Goal: Communication & Community: Answer question/provide support

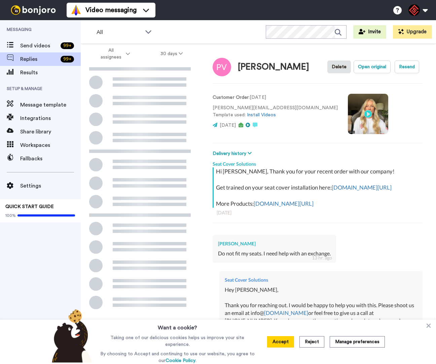
click at [426, 327] on icon at bounding box center [428, 326] width 7 height 7
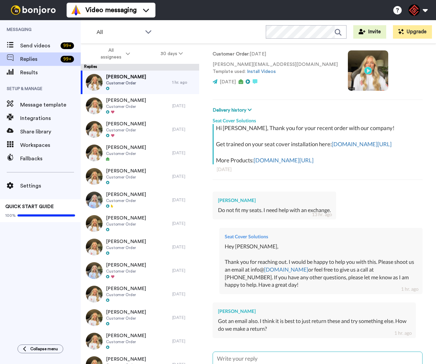
scroll to position [115, 0]
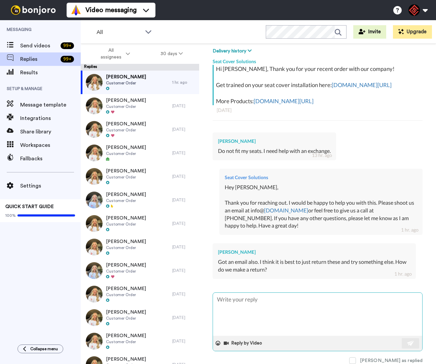
click at [258, 302] on textarea at bounding box center [317, 314] width 209 height 43
type textarea "x"
type textarea "H"
type textarea "x"
type textarea "He"
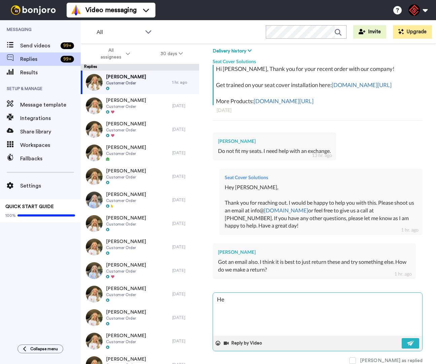
type textarea "x"
type textarea "Hey"
type textarea "x"
type textarea "Hey"
type textarea "x"
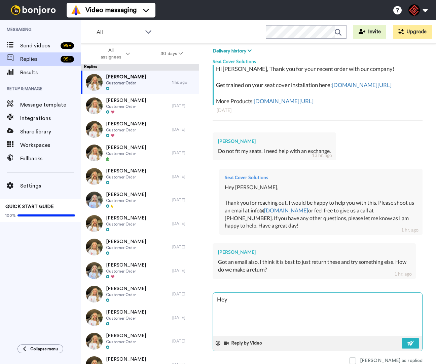
type textarea "Hey P"
type textarea "x"
type textarea "Hey Po"
type textarea "x"
type textarea "Hey Pol"
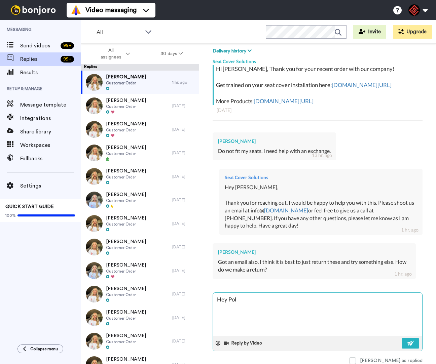
type textarea "x"
type textarea "Hey Poll"
type textarea "x"
type textarea "Hey Polly"
type textarea "x"
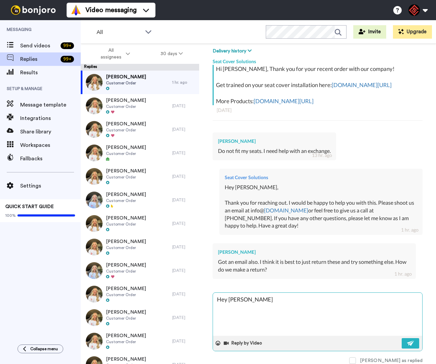
type textarea "Hey Polly,"
type textarea "x"
type textarea "Hey Polly,"
type textarea "x"
type textarea "Hey Polly,"
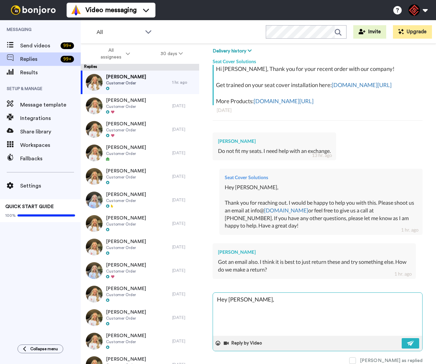
type textarea "x"
type textarea "Hey Polly, T"
type textarea "x"
type textarea "Hey Polly, Th"
type textarea "x"
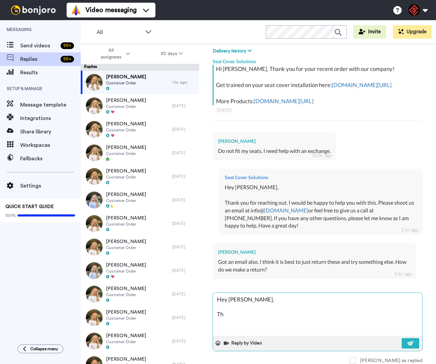
type textarea "Hey Polly, Tha"
type textarea "x"
type textarea "Hey Polly, Than"
type textarea "x"
type textarea "Hey Polly, Thank"
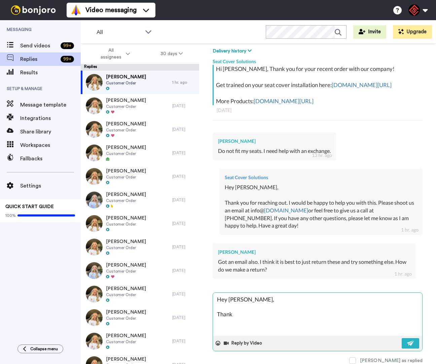
type textarea "x"
type textarea "Hey Polly, Thank"
type textarea "x"
type textarea "Hey Polly, Thank y"
type textarea "x"
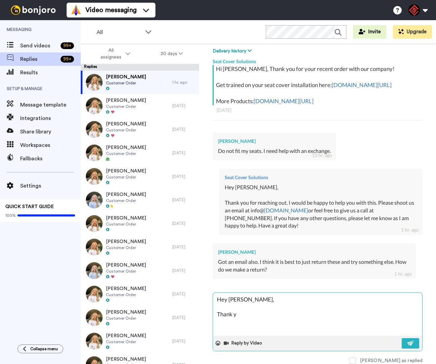
type textarea "Hey Polly, Thank yo"
type textarea "x"
type textarea "Hey Polly, Thank you"
type textarea "x"
type textarea "Hey Polly, Thank you"
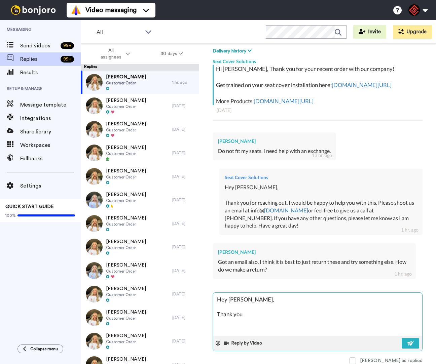
type textarea "x"
type textarea "Hey Polly, Thank you f"
type textarea "x"
type textarea "Hey Polly, Thank you fo"
type textarea "x"
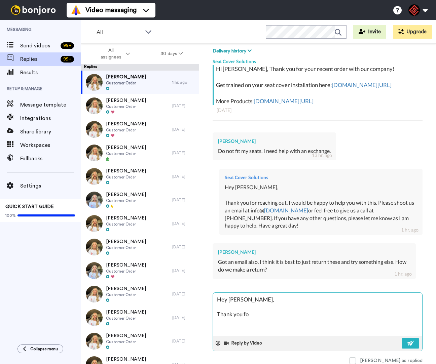
type textarea "Hey Polly, Thank you for"
type textarea "x"
type textarea "Hey Polly, Thank you for"
type textarea "x"
type textarea "Hey Polly, Thank you for r"
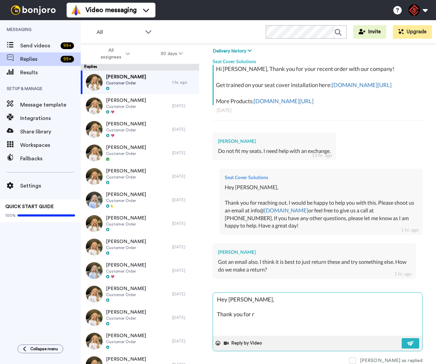
type textarea "x"
type textarea "Hey Polly, Thank you for re"
type textarea "x"
type textarea "Hey Polly, Thank you for rea"
type textarea "x"
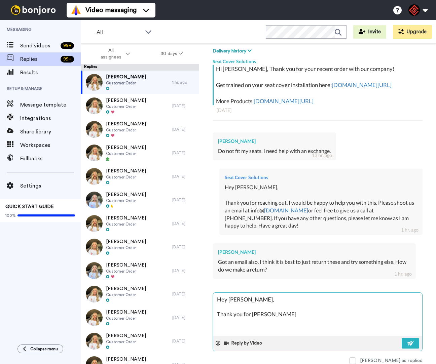
type textarea "Hey Polly, Thank you for reac"
type textarea "x"
type textarea "Hey Polly, Thank you for reach"
type textarea "x"
type textarea "Hey Polly, Thank you for reachi"
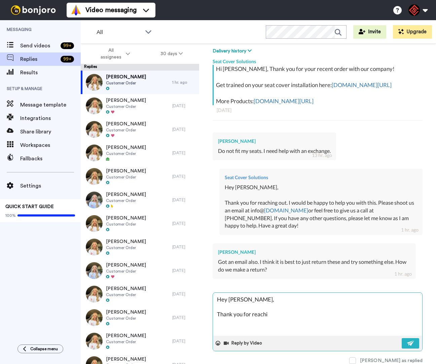
type textarea "x"
type textarea "Hey Polly, Thank you for reachin"
type textarea "x"
type textarea "Hey Polly, Thank you for reaching"
type textarea "x"
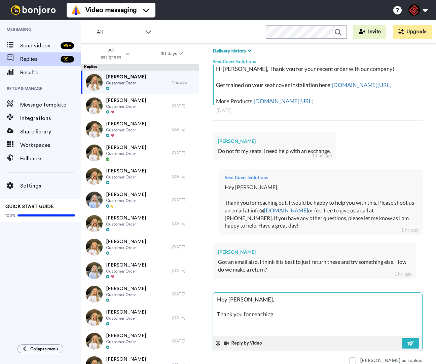
type textarea "Hey Polly, Thank you for reaching"
type textarea "x"
type textarea "Hey Polly, Thank you for reaching o"
type textarea "x"
type textarea "Hey Polly, Thank you for reaching ou"
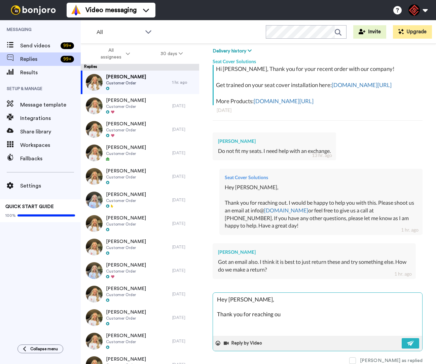
type textarea "x"
type textarea "Hey Polly, Thank you for reaching out"
type textarea "x"
type textarea "Hey Polly, Thank you for reaching out."
type textarea "x"
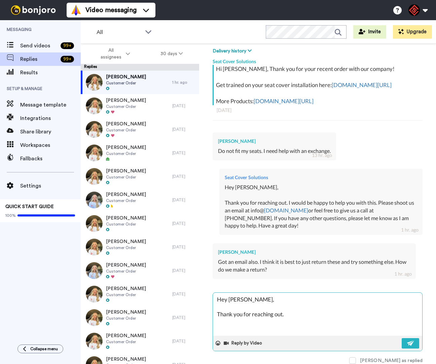
type textarea "Hey Polly, Thank you for reaching out."
type textarea "x"
type textarea "Hey Polly, Thank you for reaching out. I"
type textarea "x"
type textarea "Hey Polly, Thank you for reaching out. It"
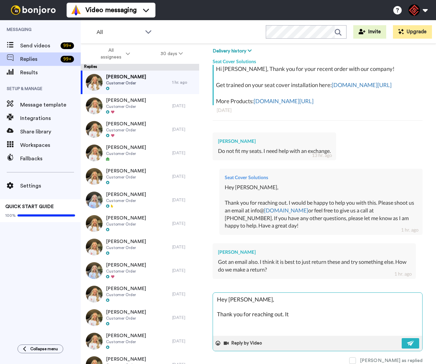
type textarea "x"
type textarea "Hey Polly, Thank you for reaching out. It"
type textarea "x"
type textarea "Hey Polly, Thank you for reaching out. It s"
type textarea "x"
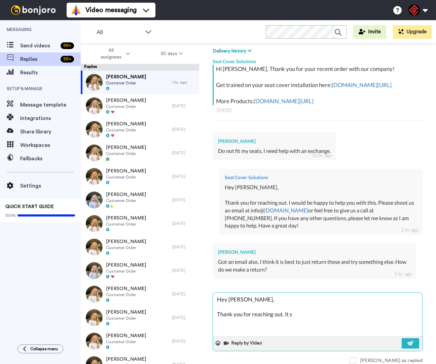
type textarea "Hey Polly, Thank you for reaching out. It so"
type textarea "x"
type textarea "Hey Polly, Thank you for reaching out. It sou"
type textarea "x"
type textarea "Hey Polly, Thank you for reaching out. It soud"
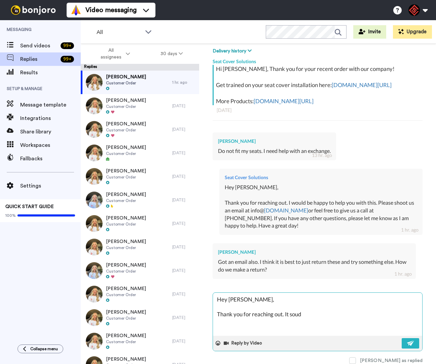
type textarea "x"
type textarea "Hey Polly, Thank you for reaching out. It souds"
type textarea "x"
type textarea "Hey Polly, Thank you for reaching out. It souds"
type textarea "x"
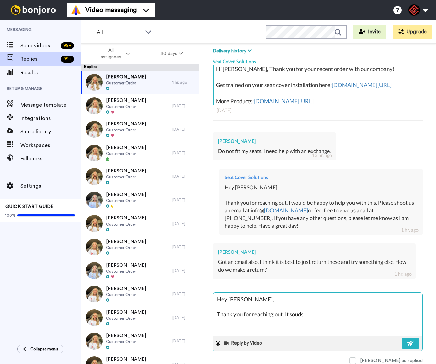
type textarea "Hey Polly, Thank you for reaching out. It souds l"
type textarea "x"
type textarea "Hey Polly, Thank you for reaching out. It souds li"
type textarea "x"
type textarea "Hey Polly, Thank you for reaching out. It souds lik"
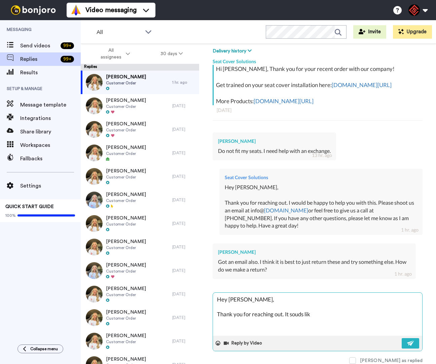
type textarea "x"
type textarea "Hey Polly, Thank you for reaching out. It souds like"
type textarea "x"
type textarea "Hey Polly, Thank you for reaching out. It souds like"
type textarea "x"
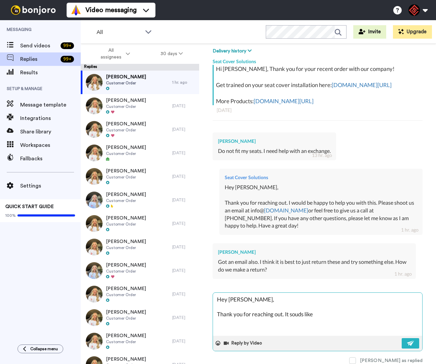
type textarea "Hey Polly, Thank you for reaching out. It souds like w"
type textarea "x"
type textarea "Hey Polly, Thank you for reaching out. It souds like we"
type textarea "x"
type textarea "Hey Polly, Thank you for reaching out. It souds like we"
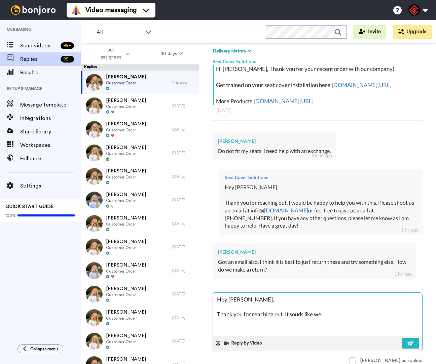
type textarea "x"
type textarea "Hey Polly, Thank you for reaching out. It souds like we g"
type textarea "x"
type textarea "Hey Polly, Thank you for reaching out. It souds like we go"
type textarea "x"
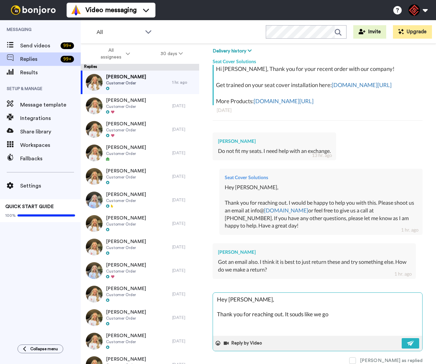
type textarea "Hey Polly, Thank you for reaching out. It souds like we got"
type textarea "x"
type textarea "Hey Polly, Thank you for reaching out. It souds like we got"
type textarea "x"
type textarea "Hey Polly, Thank you for reaching out. It souds like we got t"
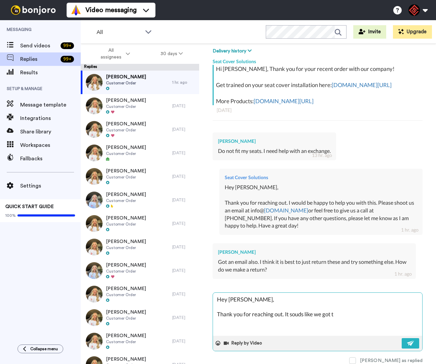
type textarea "x"
type textarea "Hey Polly, Thank you for reaching out. It souds like we got th"
type textarea "x"
type textarea "Hey Polly, Thank you for reaching out. It souds like we got tha"
type textarea "x"
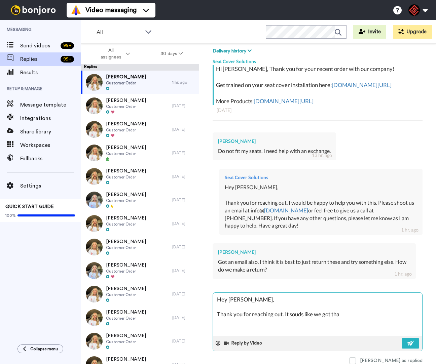
type textarea "Hey Polly, Thank you for reaching out. It souds like we got that"
type textarea "x"
type textarea "Hey Polly, Thank you for reaching out. It souds like we got that"
type textarea "x"
type textarea "Hey Polly, Thank you for reaching out. It souds like we got that a"
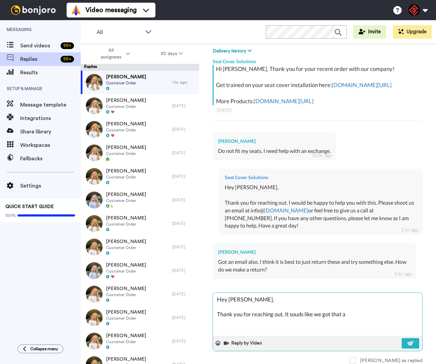
type textarea "x"
type textarea "Hey Polly, Thank you for reaching out. It souds like we got that al"
type textarea "x"
type textarea "Hey Polly, Thank you for reaching out. It souds like we got that all"
type textarea "x"
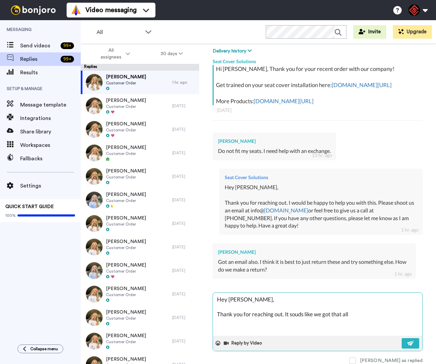
type textarea "Hey Polly, Thank you for reaching out. It souds like we got that all"
type textarea "x"
type textarea "Hey Polly, Thank you for reaching out. It souds like we got that all r"
type textarea "x"
type textarea "Hey Polly, Thank you for reaching out. It souds like we got that all re"
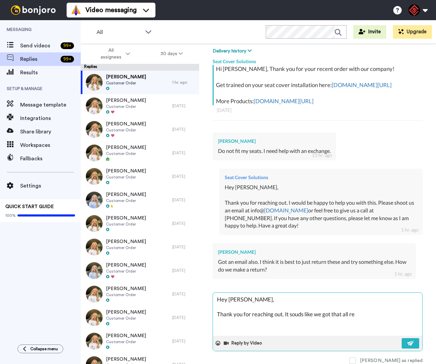
type textarea "x"
type textarea "Hey Polly, Thank you for reaching out. It souds like we got that all res"
type textarea "x"
type textarea "Hey Polly, Thank you for reaching out. It souds like we got that all reso"
type textarea "x"
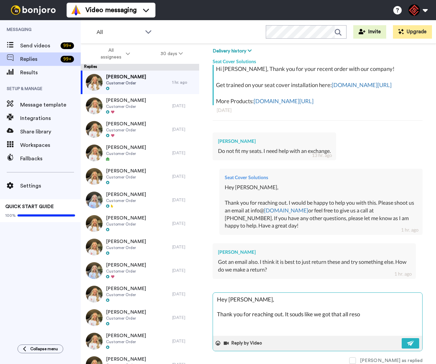
type textarea "Hey Polly, Thank you for reaching out. It souds like we got that all resol"
type textarea "x"
type textarea "Hey Polly, Thank you for reaching out. It souds like we got that all resolv"
type textarea "x"
type textarea "Hey Polly, Thank you for reaching out. It souds like we got that all resolve"
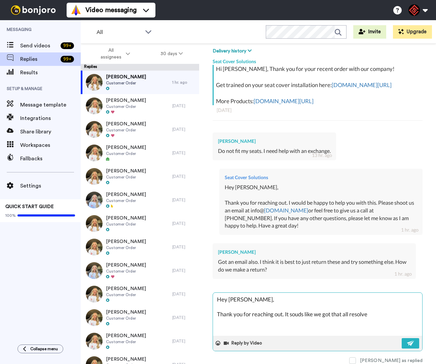
type textarea "x"
type textarea "Hey Polly, Thank you for reaching out. It souds like we got that all resolved"
type textarea "x"
type textarea "Hey Polly, Thank you for reaching out. It souds like we got that all resolved"
type textarea "x"
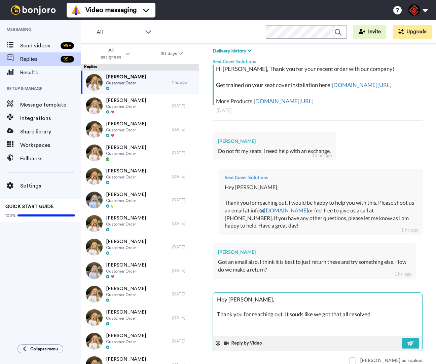
type textarea "Hey Polly, Thank you for reaching out. It souds like we got that all resolved f"
type textarea "x"
type textarea "Hey Polly, Thank you for reaching out. It souds like we got that all resolved fo"
type textarea "x"
type textarea "Hey Polly, Thank you for reaching out. It souds like we got that all resolved f…"
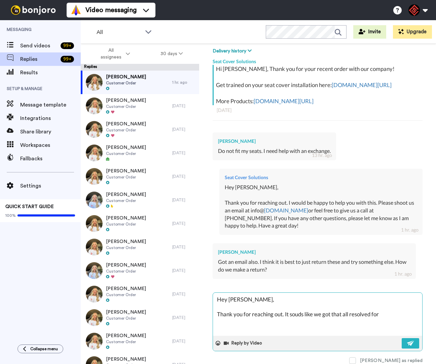
type textarea "x"
type textarea "Hey Polly, Thank you for reaching out. It souds like we got that all resolved f…"
type textarea "x"
type textarea "Hey Polly, Thank you for reaching out. It souds like we got that all resolved f…"
type textarea "x"
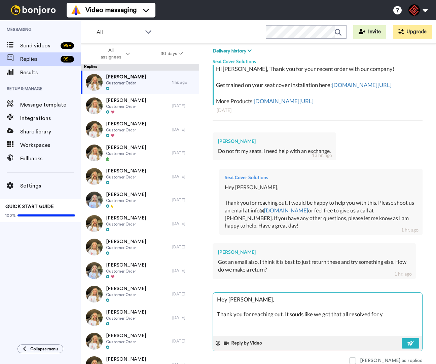
type textarea "Hey Polly, Thank you for reaching out. It souds like we got that all resolved f…"
type textarea "x"
type textarea "Hey Polly, Thank you for reaching out. It souds like we got that all resolved f…"
type textarea "x"
type textarea "Hey Polly, Thank you for reaching out. It souds like we got that all resolved f…"
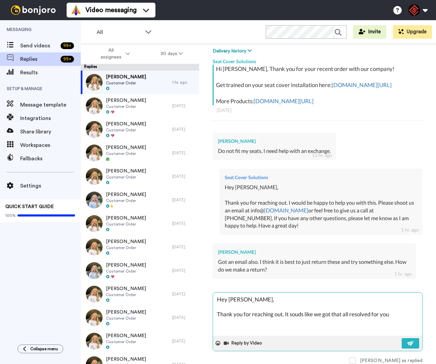
type textarea "x"
type textarea "Hey Polly, Thank you for reaching out. It souds like we got that all resolved f…"
type textarea "x"
type textarea "Hey Polly, Thank you for reaching out. It souds like we got that all resolved f…"
type textarea "x"
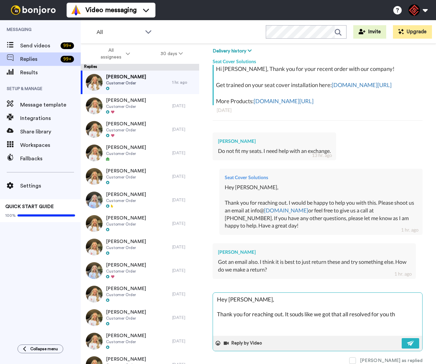
type textarea "Hey Polly, Thank you for reaching out. It souds like we got that all resolved f…"
type textarea "x"
type textarea "Hey Polly, Thank you for reaching out. It souds like we got that all resolved f…"
type textarea "x"
type textarea "Hey Polly, Thank you for reaching out. It souds like we got that all resolved f…"
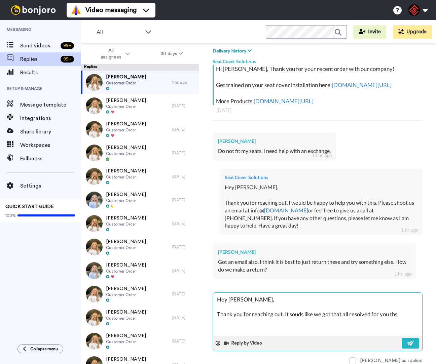
type textarea "x"
type textarea "Hey Polly, Thank you for reaching out. It souds like we got that all resolved f…"
type textarea "x"
type textarea "Hey Polly, Thank you for reaching out. It souds like we got that all resolved f…"
type textarea "x"
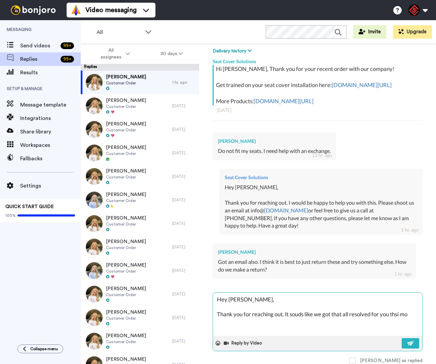
type textarea "Hey Polly, Thank you for reaching out. It souds like we got that all resolved f…"
type textarea "x"
type textarea "Hey Polly, Thank you for reaching out. It souds like we got that all resolved f…"
type textarea "x"
type textarea "Hey Polly, Thank you for reaching out. It souds like we got that all resolved f…"
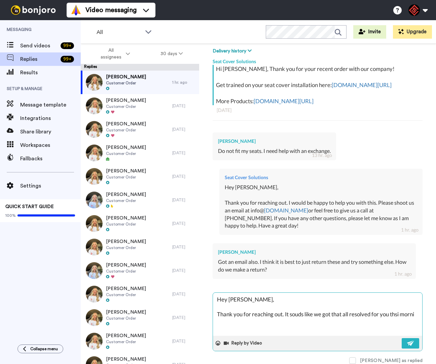
type textarea "x"
type textarea "Hey Polly, Thank you for reaching out. It souds like we got that all resolved f…"
type textarea "x"
type textarea "Hey Polly, Thank you for reaching out. It souds like we got that all resolved f…"
type textarea "x"
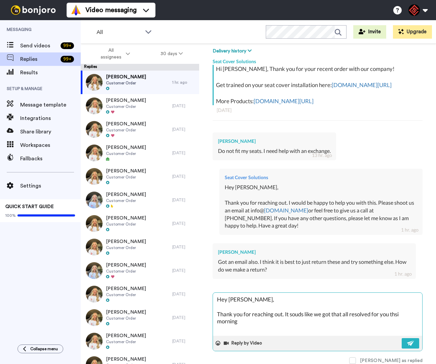
type textarea "Hey Polly, Thank you for reaching out. It souds like we got that all resolved f…"
click at [386, 318] on textarea "Hey Polly, Thank you for reaching out. It sounds like we got that all resolved …" at bounding box center [317, 314] width 209 height 43
click at [414, 317] on textarea "Hey Polly, Thank you for reaching out. It sounds like we got that all resolved …" at bounding box center [317, 314] width 209 height 43
paste textarea "Best, Tamaira Nix | Customer Support Representative O:(763)-334-3581 E.Info@sea…"
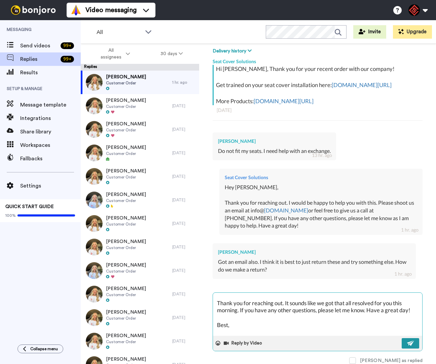
click at [406, 339] on button at bounding box center [411, 344] width 18 height 10
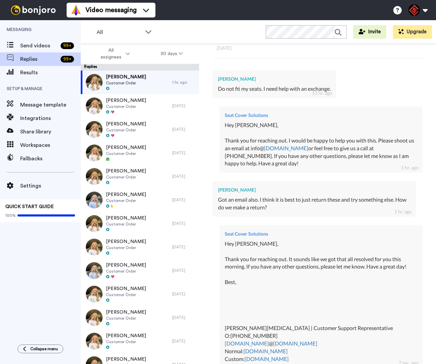
scroll to position [266, 0]
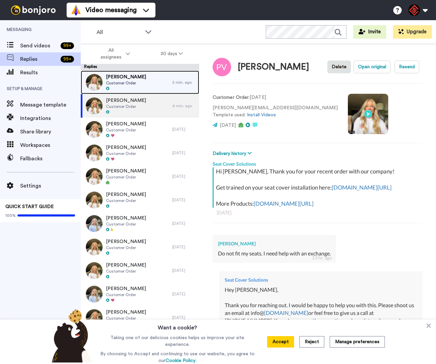
click at [149, 86] on div "Mike Byrd Customer Order" at bounding box center [127, 83] width 92 height 24
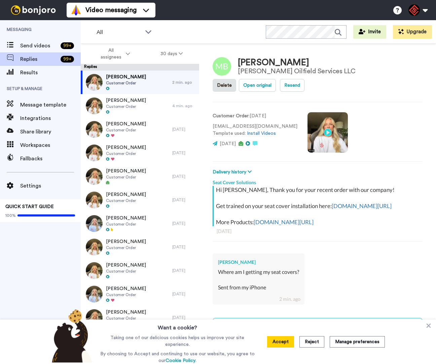
drag, startPoint x: 430, startPoint y: 327, endPoint x: 401, endPoint y: 325, distance: 29.4
click at [430, 327] on icon at bounding box center [428, 326] width 7 height 7
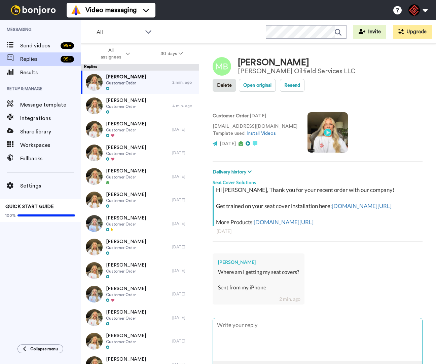
click at [333, 323] on textarea at bounding box center [317, 340] width 209 height 43
type textarea "x"
type textarea "H"
type textarea "x"
type textarea "He"
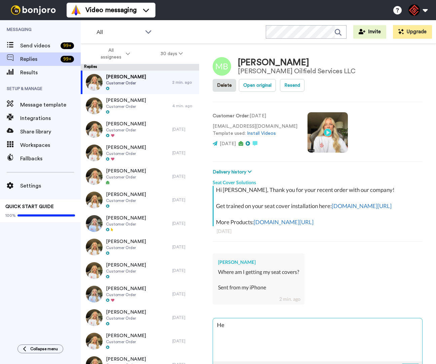
type textarea "x"
type textarea "Hey"
type textarea "x"
type textarea "Hey"
type textarea "x"
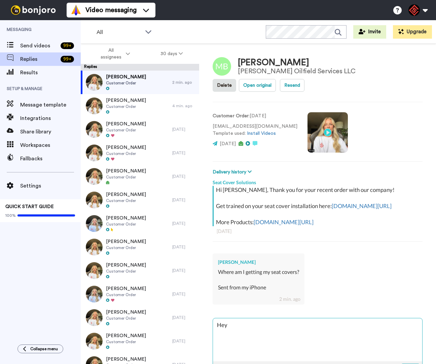
type textarea "Hey M"
type textarea "x"
type textarea "Hey Mi"
type textarea "x"
type textarea "Hey Mik"
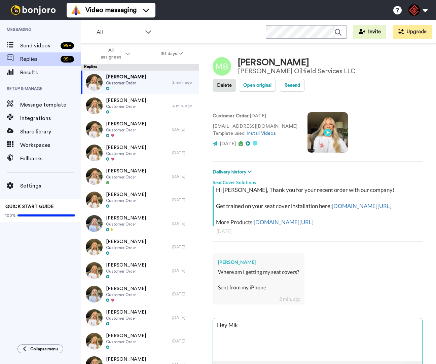
type textarea "x"
type textarea "Hey Mike"
type textarea "x"
type textarea "Hey [PERSON_NAME],"
type textarea "x"
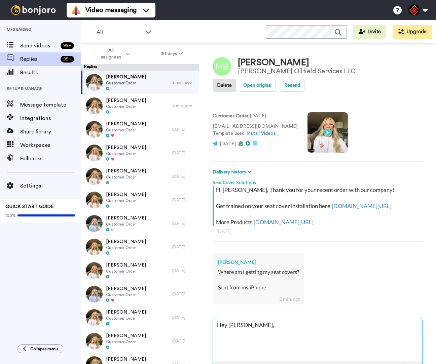
type textarea "Hey [PERSON_NAME],"
type textarea "x"
type textarea "Hey [PERSON_NAME],"
type textarea "x"
type textarea "Hey Mike, T"
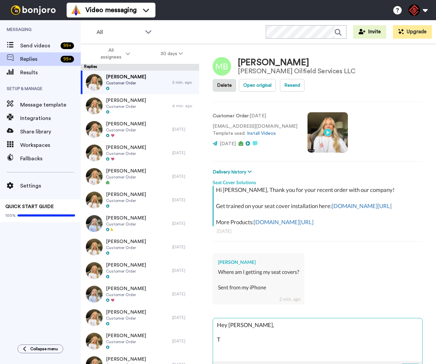
type textarea "x"
type textarea "Hey Mike, Th"
type textarea "x"
type textarea "Hey Mike, Tha"
type textarea "x"
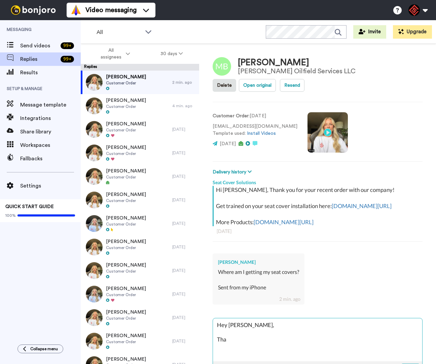
type textarea "Hey Mike, Than"
type textarea "x"
type textarea "Hey Mike, Thank"
type textarea "x"
type textarea "Hey Mike, Thank"
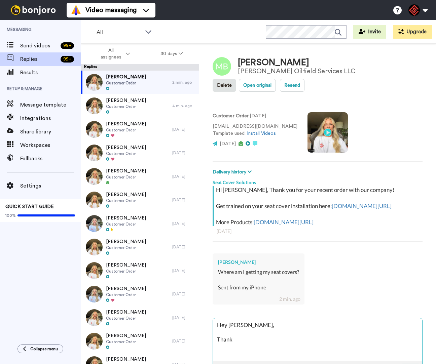
type textarea "x"
type textarea "Hey Mike, Thank y"
type textarea "x"
type textarea "Hey Mike, Thank yo"
type textarea "x"
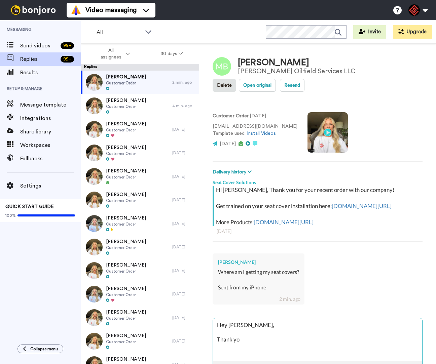
type textarea "Hey Mike, Thank you"
type textarea "x"
type textarea "Hey Mike, Thank you"
type textarea "x"
type textarea "Hey Mike, Thank you f"
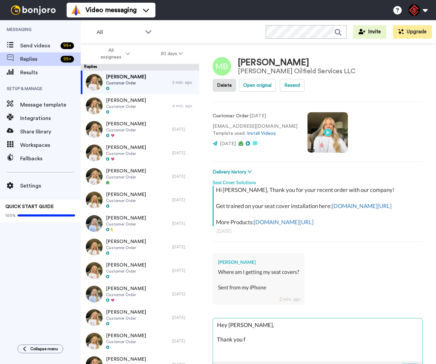
type textarea "x"
type textarea "Hey Mike, Thank you fo"
type textarea "x"
type textarea "Hey Mike, Thank you for"
type textarea "x"
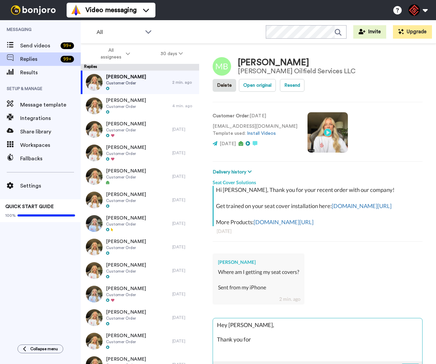
type textarea "Hey Mike, Thank you for"
type textarea "x"
type textarea "Hey Mike, Thank you for r"
type textarea "x"
type textarea "Hey Mike, Thank you for re"
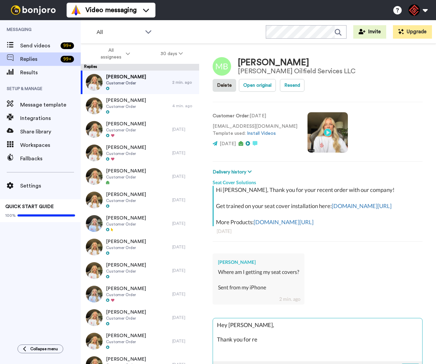
type textarea "x"
type textarea "Hey Mike, Thank you for rea"
type textarea "x"
type textarea "Hey Mike, Thank you for reac"
type textarea "x"
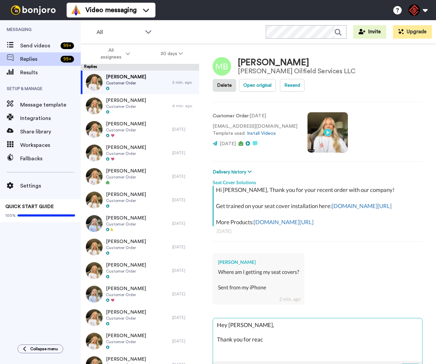
type textarea "Hey Mike, Thank you for reach"
type textarea "x"
type textarea "Hey Mike, Thank you for reachi"
type textarea "x"
type textarea "Hey Mike, Thank you for reachin"
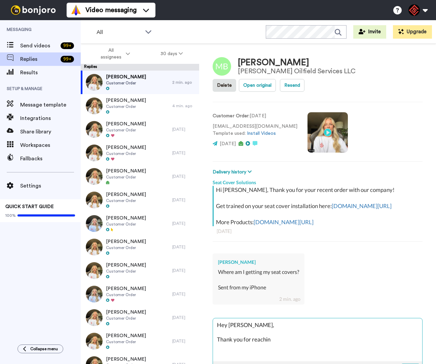
type textarea "x"
type textarea "Hey Mike, Thank you for reaching"
type textarea "x"
type textarea "Hey Mike, Thank you for reaching"
type textarea "x"
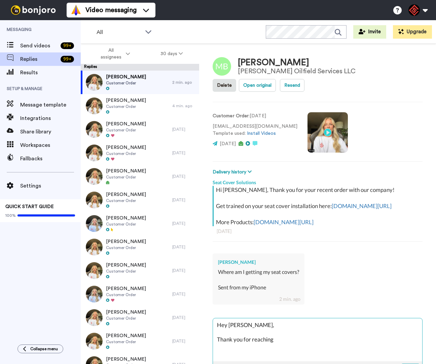
type textarea "Hey Mike, Thank you for reaching o"
type textarea "x"
type textarea "Hey Mike, Thank you for reaching ou"
type textarea "x"
type textarea "Hey Mike, Thank you for reaching out"
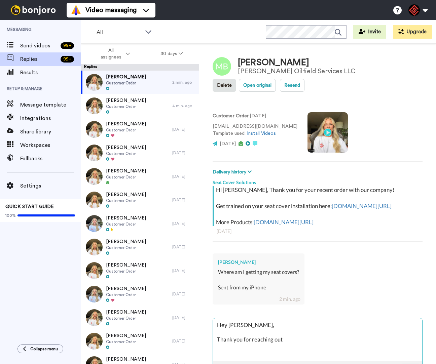
type textarea "x"
type textarea "Hey Mike, Thank you for reaching out."
type textarea "x"
type textarea "Hey Mike, Thank you for reaching out."
type textarea "x"
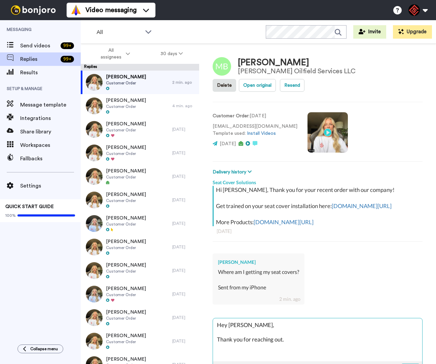
type textarea "Hey Mike, Thank you for reaching out. I"
type textarea "x"
type textarea "Hey Mike, Thank you for reaching out. I"
type textarea "x"
type textarea "Hey Mike, Thank you for reaching out. I h"
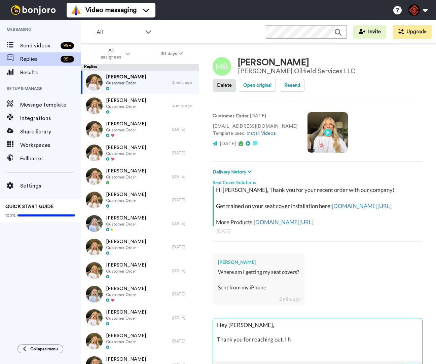
type textarea "x"
type textarea "Hey Mike, Thank you for reaching out. I ha"
type textarea "x"
type textarea "Hey Mike, Thank you for reaching out. I hav"
type textarea "x"
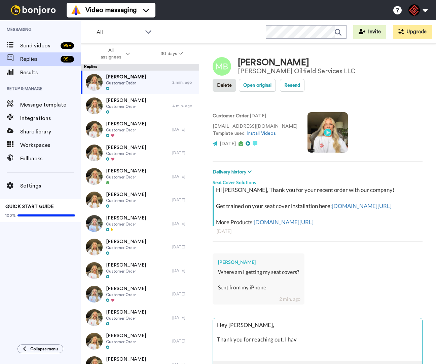
type textarea "Hey Mike, Thank you for reaching out. I have"
type textarea "x"
type textarea "Hey Mike, Thank you for reaching out. I have"
type textarea "x"
type textarea "Hey Mike, Thank you for reaching out. I have g"
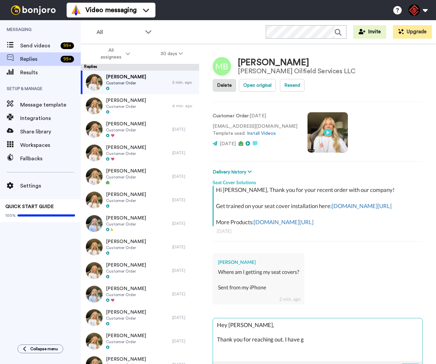
type textarea "x"
type textarea "Hey Mike, Thank you for reaching out. I have go"
type textarea "x"
type textarea "Hey Mike, Thank you for reaching out. I have gon"
type textarea "x"
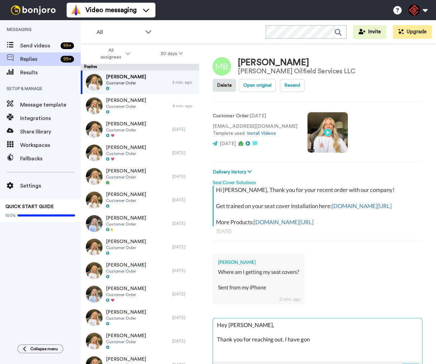
type textarea "Hey Mike, Thank you for reaching out. I have gone"
type textarea "x"
type textarea "Hey Mike, Thank you for reaching out. I have gone"
type textarea "x"
type textarea "Hey Mike, Thank you for reaching out. I have gone a"
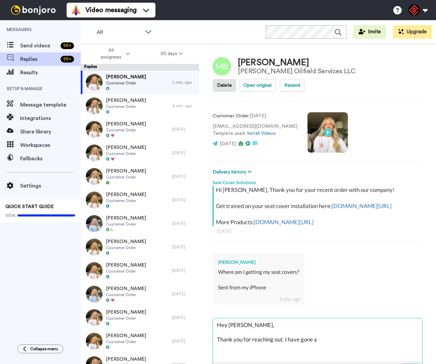
type textarea "x"
type textarea "Hey Mike, Thank you for reaching out. I have gone ah"
type textarea "x"
type textarea "Hey Mike, Thank you for reaching out. I have gone ahe"
type textarea "x"
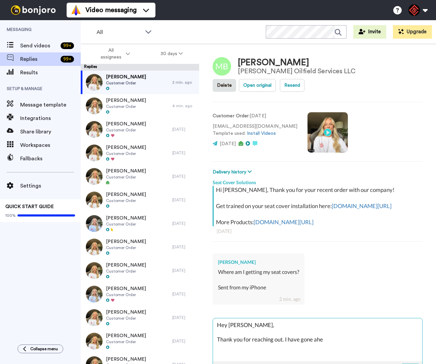
type textarea "Hey Mike, Thank you for reaching out. I have gone ahea"
type textarea "x"
type textarea "Hey Mike, Thank you for reaching out. I have gone ahead"
type textarea "x"
type textarea "Hey Mike, Thank you for reaching out. I have gone ahead"
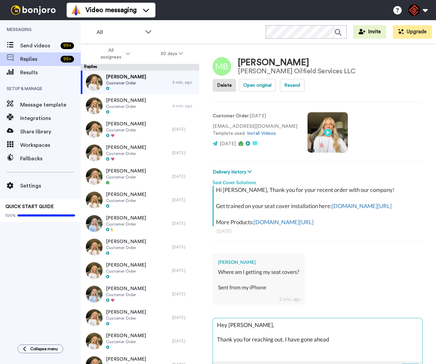
type textarea "x"
type textarea "Hey Mike, Thank you for reaching out. I have gone ahead a"
type textarea "x"
type textarea "Hey Mike, Thank you for reaching out. I have gone ahead an"
type textarea "x"
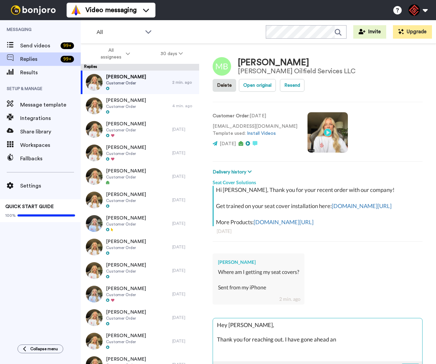
type textarea "Hey Mike, Thank you for reaching out. I have gone ahead and"
type textarea "x"
type textarea "Hey Mike, Thank you for reaching out. I have gone ahead and"
type textarea "x"
type textarea "Hey Mike, Thank you for reaching out. I have gone ahead and c"
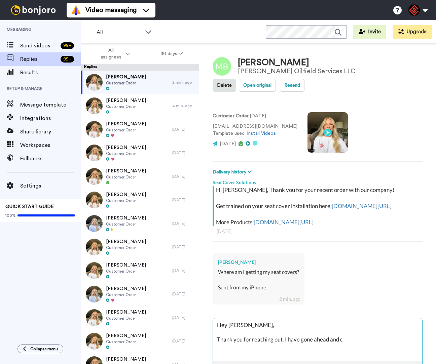
type textarea "x"
type textarea "Hey Mike, Thank you for reaching out. I have gone ahead and ch"
type textarea "x"
type textarea "Hey Mike, Thank you for reaching out. I have gone ahead and che"
type textarea "x"
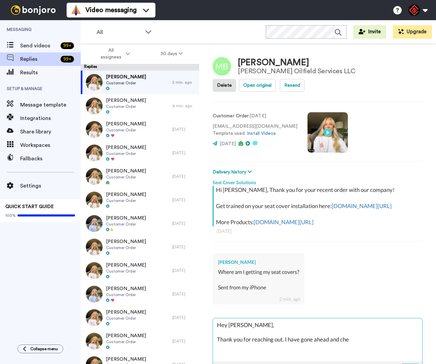
type textarea "Hey Mike, Thank you for reaching out. I have gone ahead and chec"
type textarea "x"
type textarea "Hey Mike, Thank you for reaching out. I have gone ahead and check"
type textarea "x"
type textarea "Hey Mike, Thank you for reaching out. I have gone ahead and checke"
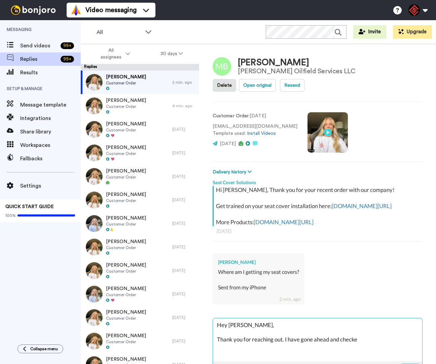
type textarea "x"
type textarea "Hey Mike, Thank you for reaching out. I have gone ahead and checked"
type textarea "x"
type textarea "Hey Mike, Thank you for reaching out. I have gone ahead and checked"
type textarea "x"
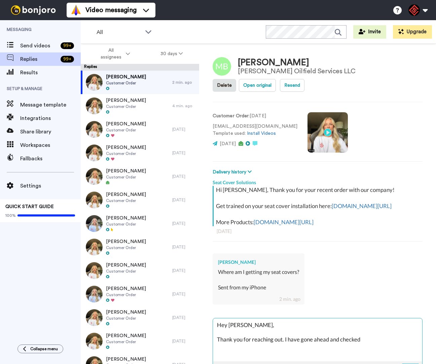
type textarea "Hey Mike, Thank you for reaching out. I have gone ahead and checked o"
type textarea "x"
type textarea "Hey Mike, Thank you for reaching out. I have gone ahead and checked on"
type textarea "x"
type textarea "Hey Mike, Thank you for reaching out. I have gone ahead and checked on"
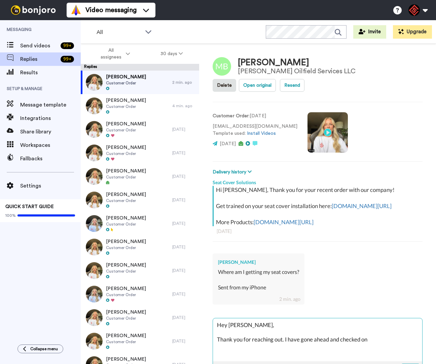
type textarea "x"
type textarea "Hey Mike, Thank you for reaching out. I have gone ahead and checked on t"
type textarea "x"
type textarea "Hey Mike, Thank you for reaching out. I have gone ahead and checked on th"
type textarea "x"
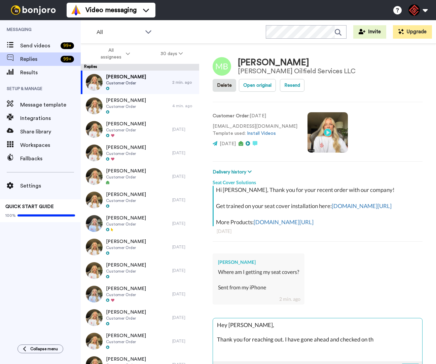
type textarea "Hey Mike, Thank you for reaching out. I have gone ahead and checked on ths"
type textarea "x"
type textarea "Hey Mike, Thank you for reaching out. I have gone ahead and checked on thsi"
type textarea "x"
type textarea "Hey Mike, Thank you for reaching out. I have gone ahead and checked on thsi"
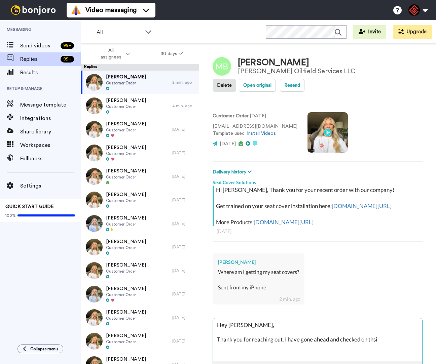
type textarea "x"
type textarea "Hey Mike, Thank you for reaching out. I have gone ahead and checked on thsi f"
type textarea "x"
type textarea "Hey Mike, Thank you for reaching out. I have gone ahead and checked on thsi fo"
type textarea "x"
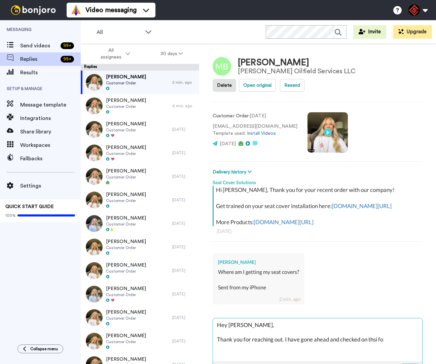
type textarea "Hey Mike, Thank you for reaching out. I have gone ahead and checked on thsi for"
type textarea "x"
type textarea "Hey Mike, Thank you for reaching out. I have gone ahead and checked on thsi for"
type textarea "x"
type textarea "Hey Mike, Thank you for reaching out. I have gone ahead and checked on thsi for…"
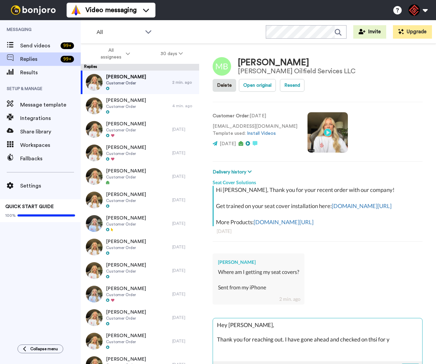
type textarea "x"
type textarea "Hey Mike, Thank you for reaching out. I have gone ahead and checked on thsi for…"
type textarea "x"
type textarea "Hey Mike, Thank you for reaching out. I have gone ahead and checked on thsi for…"
type textarea "x"
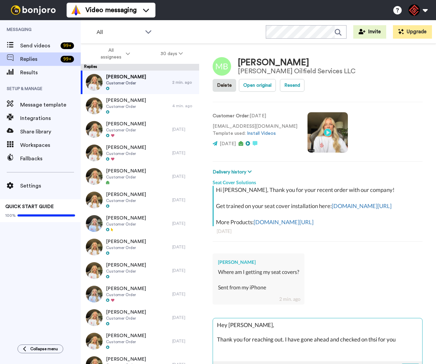
type textarea "Hey Mike, Thank you for reaching out. I have gone ahead and checked on thsi for…"
type textarea "x"
type textarea "Hey Mike, Thank you for reaching out. I have gone ahead and checked on thsi for…"
type textarea "x"
type textarea "Hey Mike, Thank you for reaching out. I have gone ahead and checked on thsi for…"
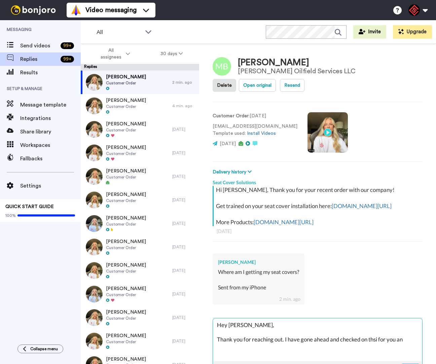
type textarea "x"
type textarea "Hey Mike, Thank you for reaching out. I have gone ahead and checked on thsi for…"
type textarea "x"
type textarea "Hey Mike, Thank you for reaching out. I have gone ahead and checked on thsi for…"
type textarea "x"
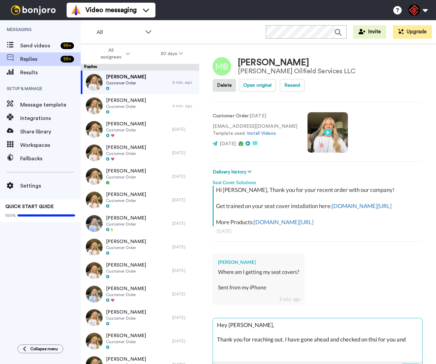
type textarea "Hey Mike, Thank you for reaching out. I have gone ahead and checked on thsi for…"
type textarea "x"
type textarea "Hey Mike, Thank you for reaching out. I have gone ahead and checked on thsi for…"
type textarea "x"
type textarea "Hey Mike, Thank you for reaching out. I have gone ahead and checked on thsi for…"
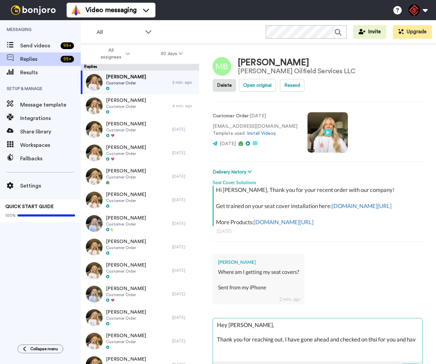
type textarea "x"
type textarea "Hey Mike, Thank you for reaching out. I have gone ahead and checked on thsi for…"
type textarea "x"
type textarea "Hey Mike, Thank you for reaching out. I have gone ahead and checked on thsi for…"
type textarea "x"
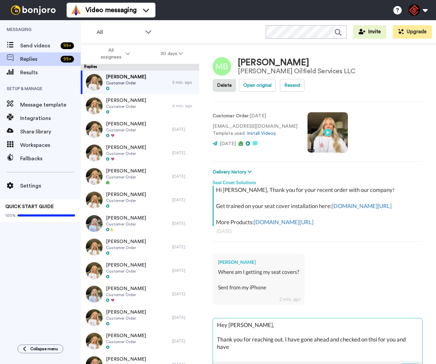
type textarea "Hey Mike, Thank you for reaching out. I have gone ahead and checked on thsi for…"
type textarea "x"
type textarea "Hey Mike, Thank you for reaching out. I have gone ahead and checked on thsi for…"
type textarea "x"
type textarea "Hey Mike, Thank you for reaching out. I have gone ahead and checked on thsi for…"
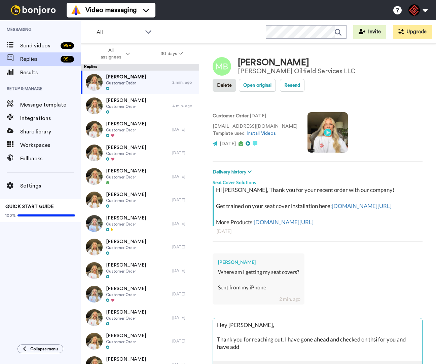
type textarea "x"
type textarea "Hey Mike, Thank you for reaching out. I have gone ahead and checked on thsi for…"
type textarea "x"
type textarea "Hey Mike, Thank you for reaching out. I have gone ahead and checked on thsi for…"
type textarea "x"
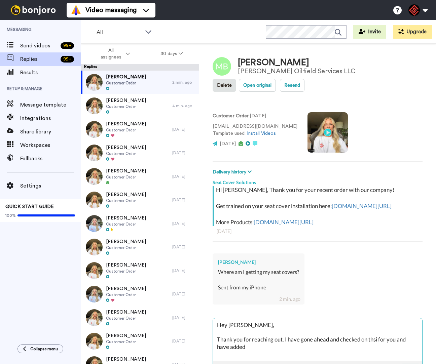
type textarea "Hey Mike, Thank you for reaching out. I have gone ahead and checked on thsi for…"
paste textarea "391971727245"
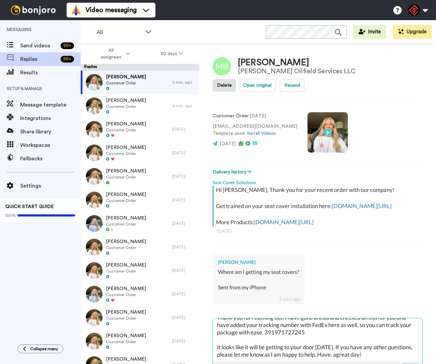
scroll to position [33, 0]
paste textarea "Best, Tamaira Nix | Customer Support Representative O:(763)-334-3581 E.Info@sea…"
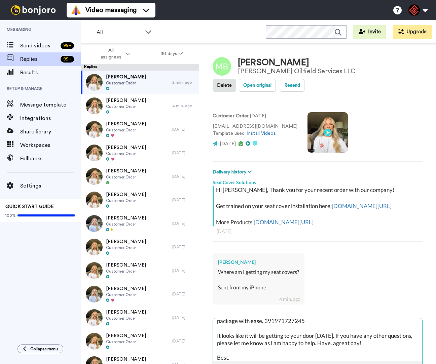
click at [362, 334] on textarea "Hey Mike, Thank you for reaching out. I have gone ahead and checked on this for…" at bounding box center [317, 340] width 209 height 43
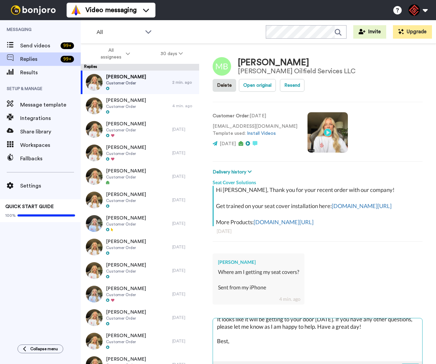
scroll to position [117, 0]
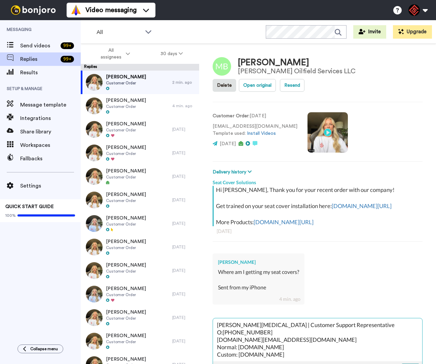
click at [405, 364] on button at bounding box center [411, 369] width 18 height 10
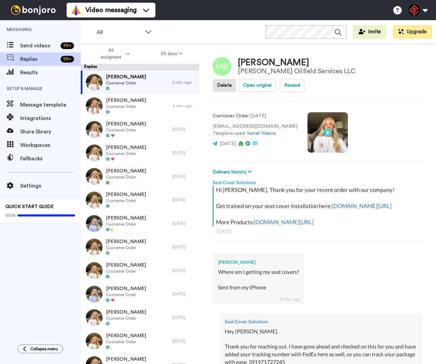
scroll to position [201, 0]
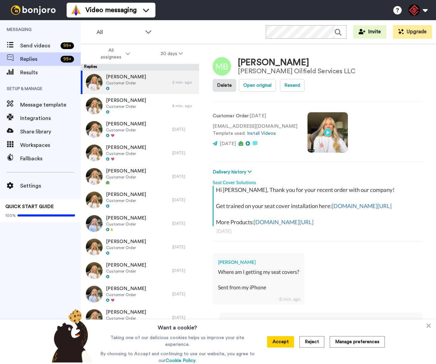
type textarea "x"
click at [428, 327] on icon at bounding box center [429, 326] width 4 height 4
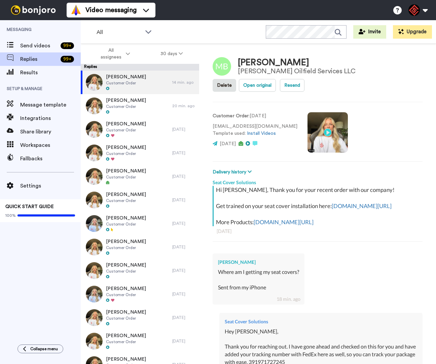
type textarea "x"
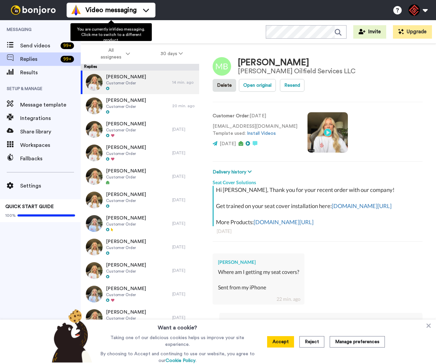
type textarea "x"
